Goal: Information Seeking & Learning: Learn about a topic

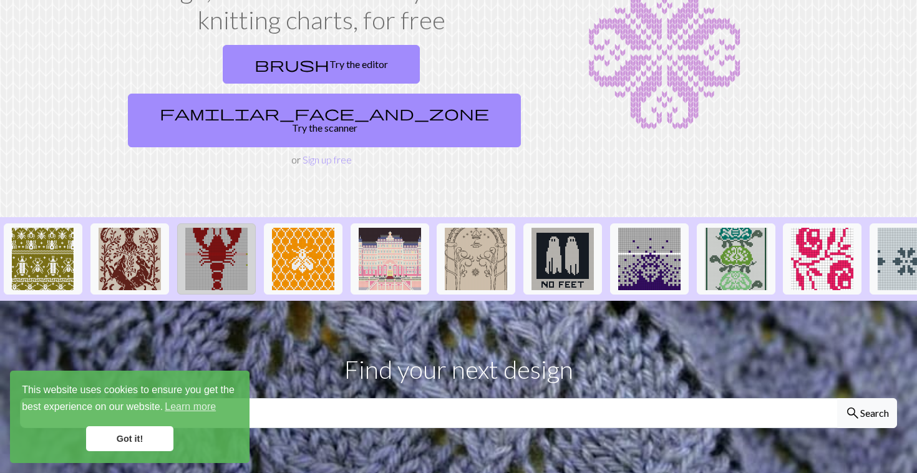
click at [195, 228] on img at bounding box center [216, 259] width 62 height 62
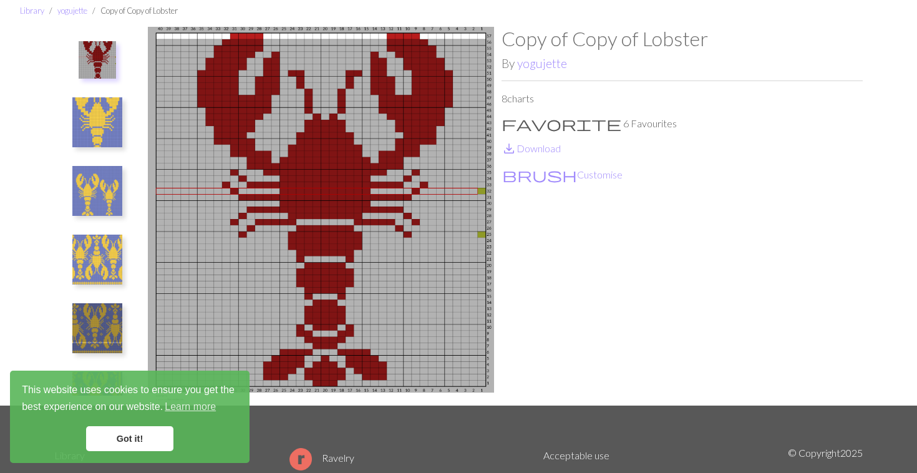
scroll to position [52, 0]
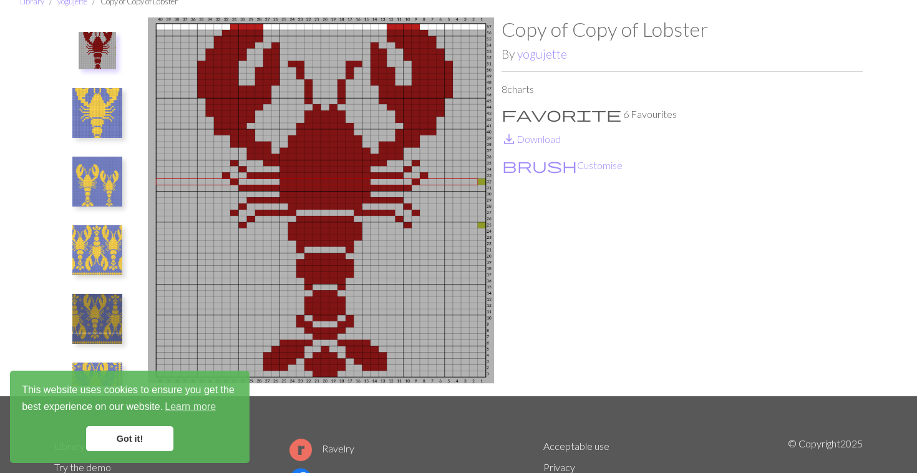
click at [140, 444] on link "Got it!" at bounding box center [129, 438] width 87 height 25
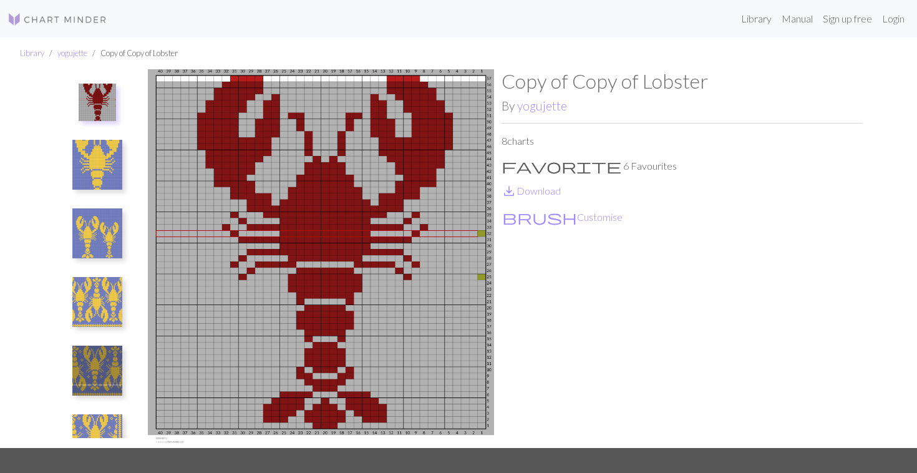
scroll to position [0, 0]
click at [93, 294] on img at bounding box center [97, 302] width 50 height 50
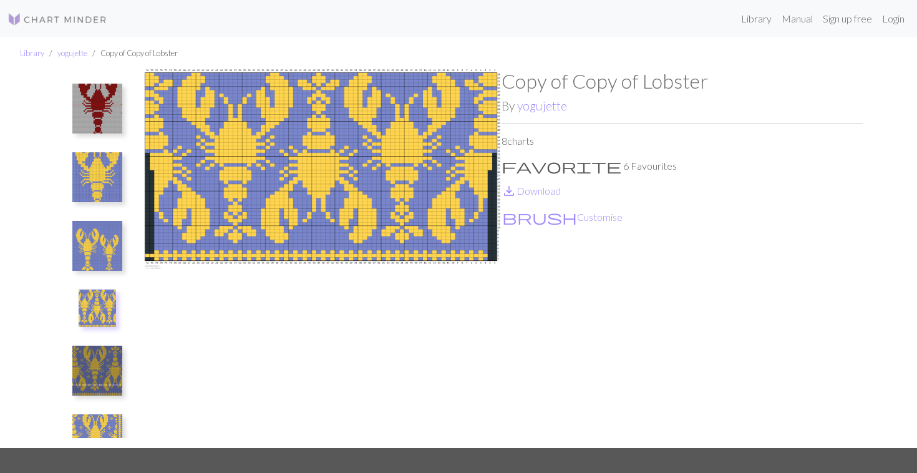
click at [112, 117] on img at bounding box center [97, 109] width 50 height 50
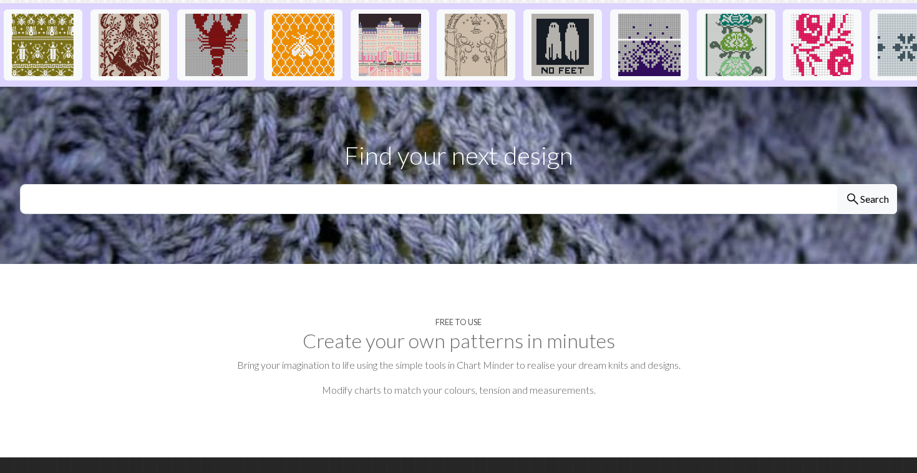
scroll to position [326, 0]
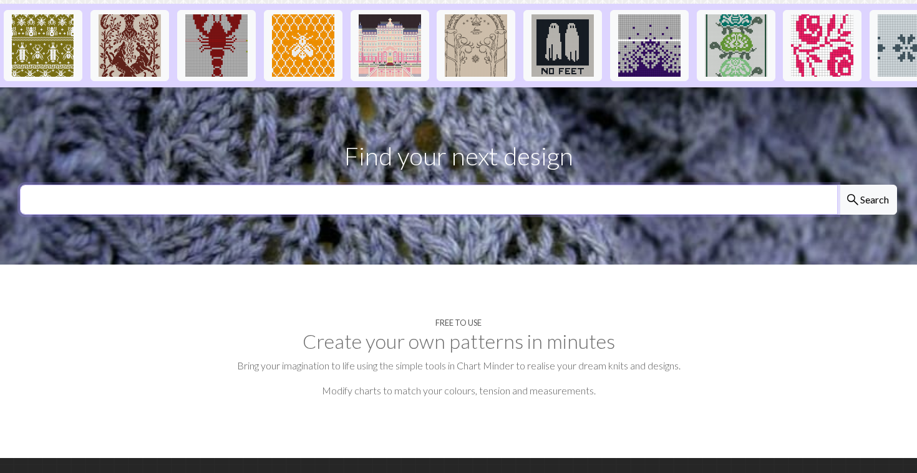
click at [549, 185] on input "text" at bounding box center [429, 200] width 818 height 30
type input "lobster"
click at [874, 185] on button "search Search" at bounding box center [867, 200] width 60 height 30
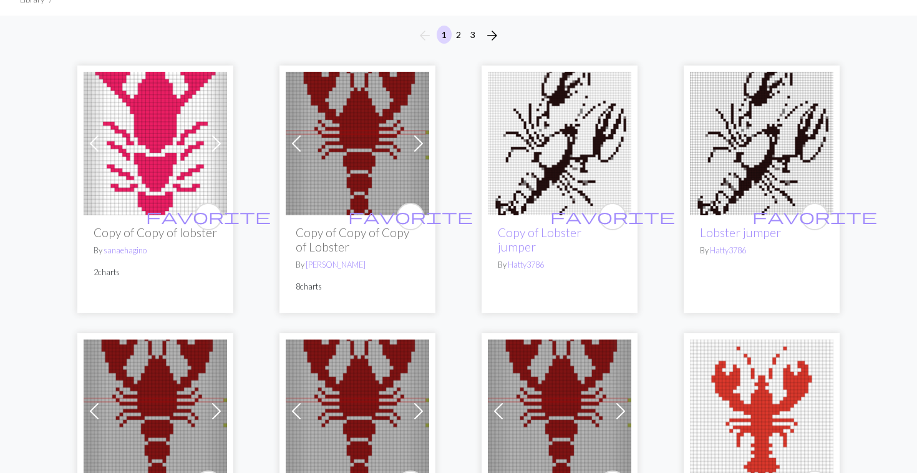
scroll to position [95, 0]
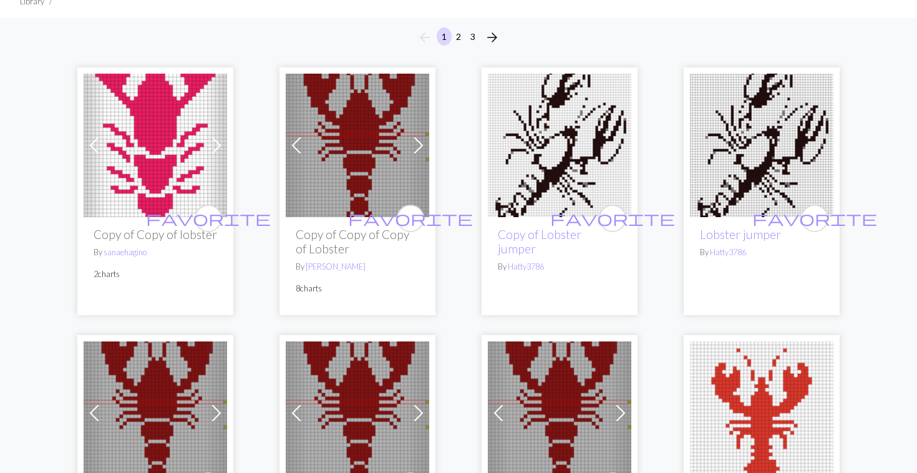
click at [359, 172] on img at bounding box center [357, 145] width 143 height 143
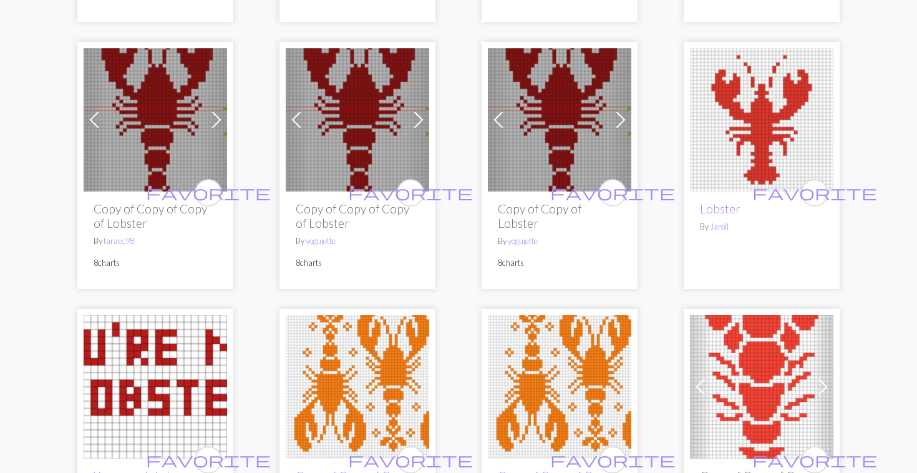
scroll to position [390, 0]
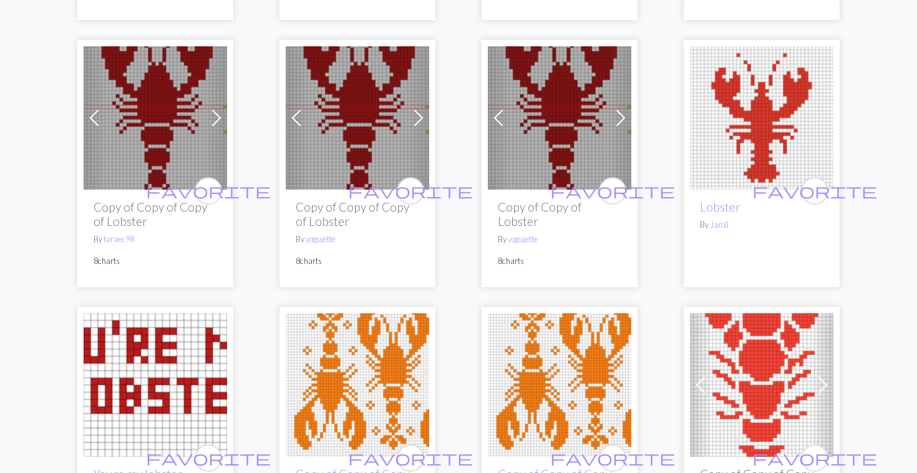
click at [336, 159] on img at bounding box center [357, 117] width 143 height 143
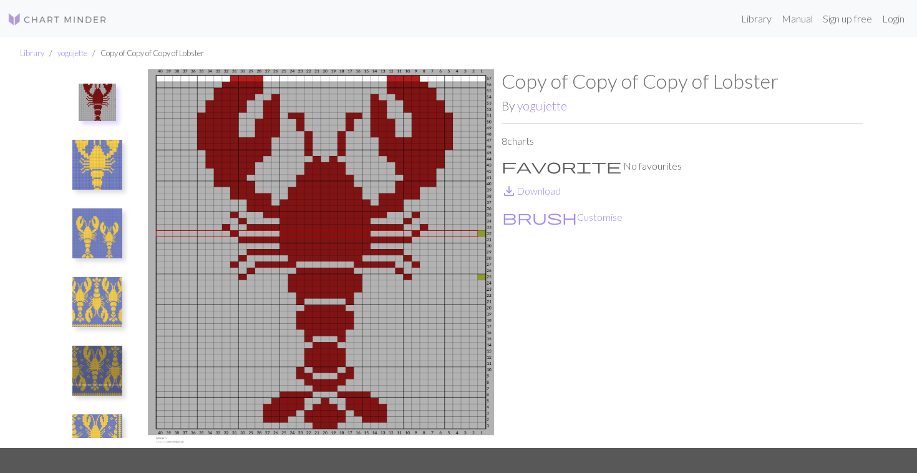
click at [90, 157] on img at bounding box center [97, 165] width 50 height 50
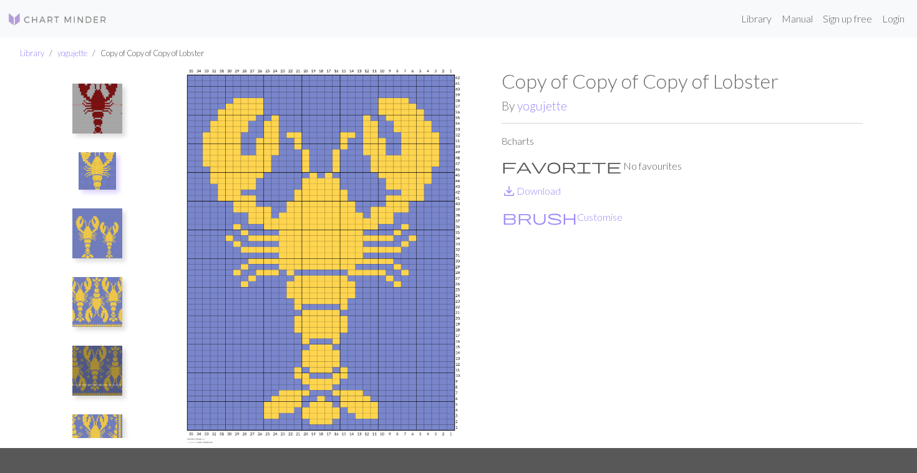
click at [92, 211] on img at bounding box center [97, 233] width 50 height 50
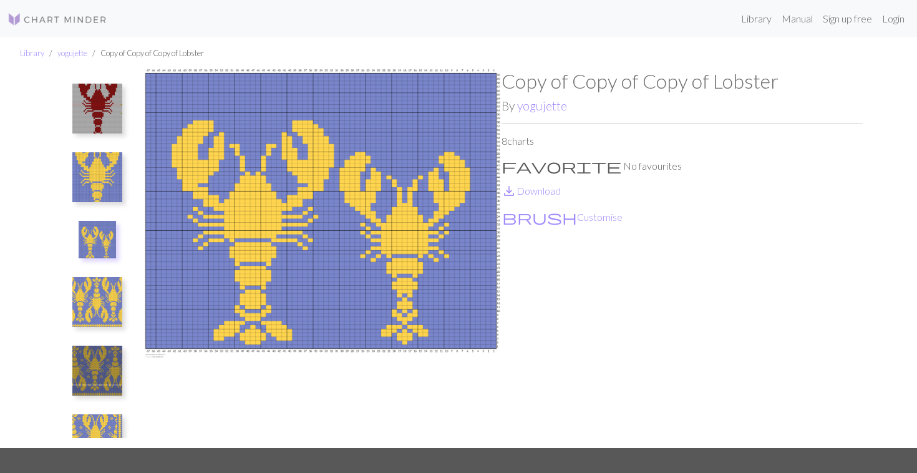
click at [102, 126] on img at bounding box center [97, 109] width 50 height 50
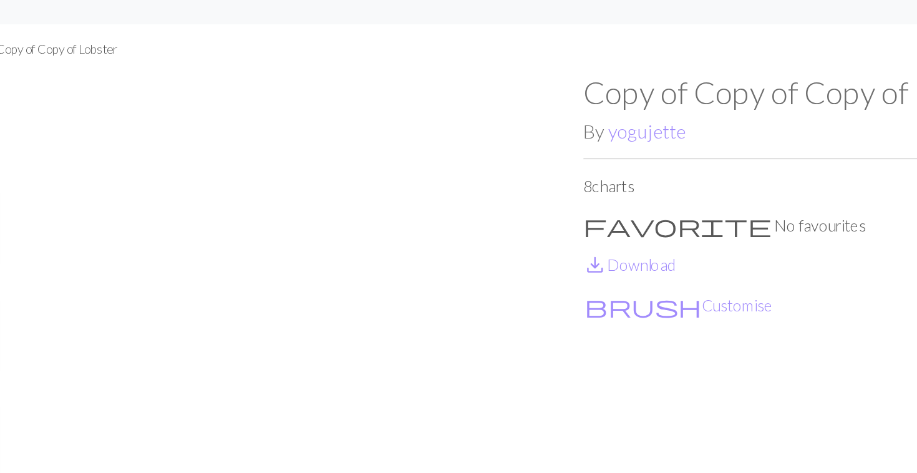
scroll to position [20, 0]
